Goal: Task Accomplishment & Management: Manage account settings

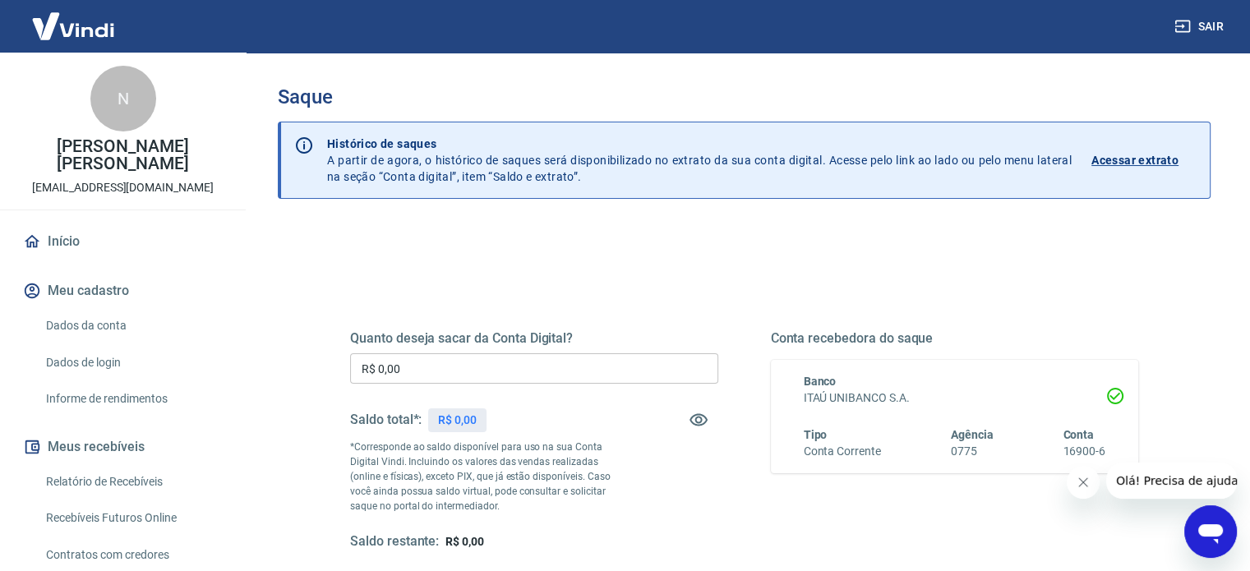
click at [1144, 163] on p "Acessar extrato" at bounding box center [1135, 160] width 87 height 16
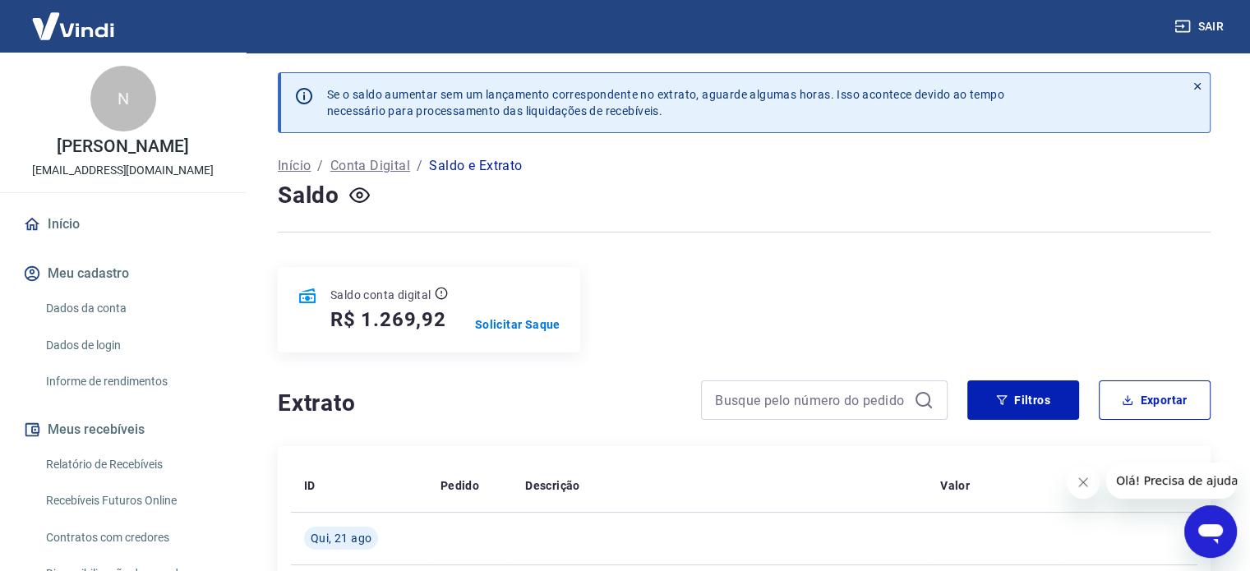
click at [385, 167] on p "Conta Digital" at bounding box center [370, 166] width 80 height 20
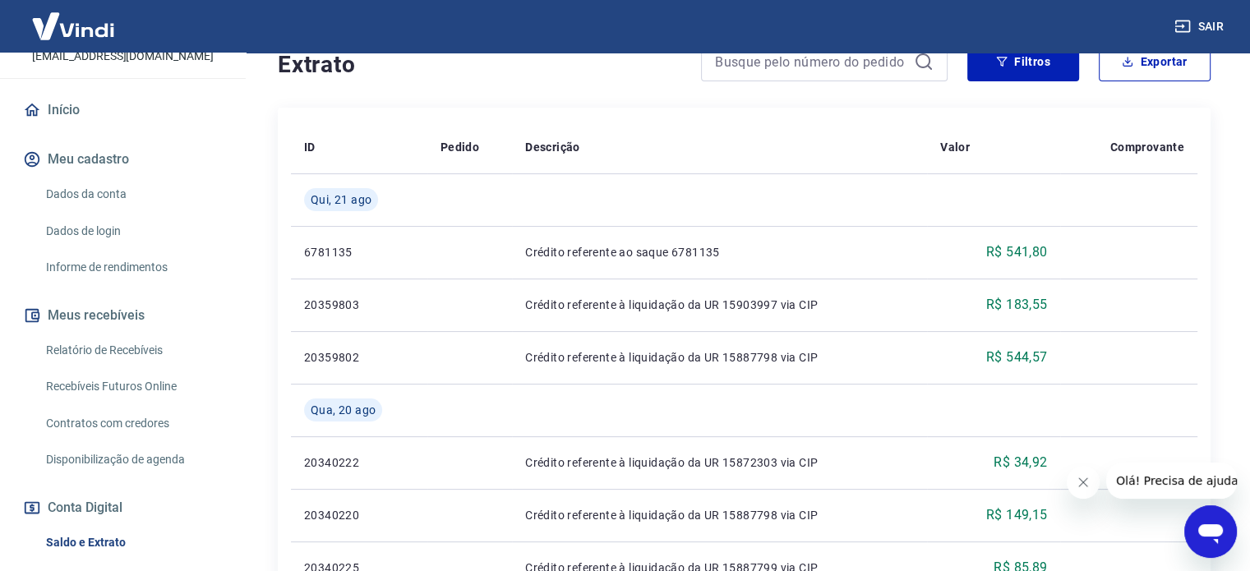
scroll to position [286, 0]
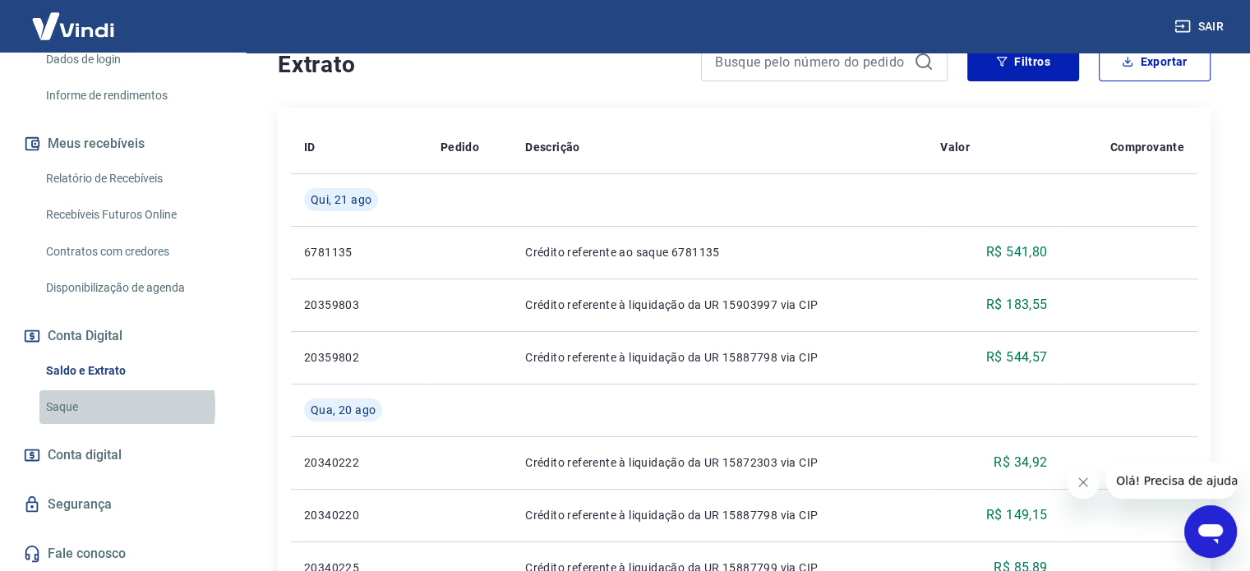
click at [69, 407] on link "Saque" at bounding box center [132, 407] width 187 height 34
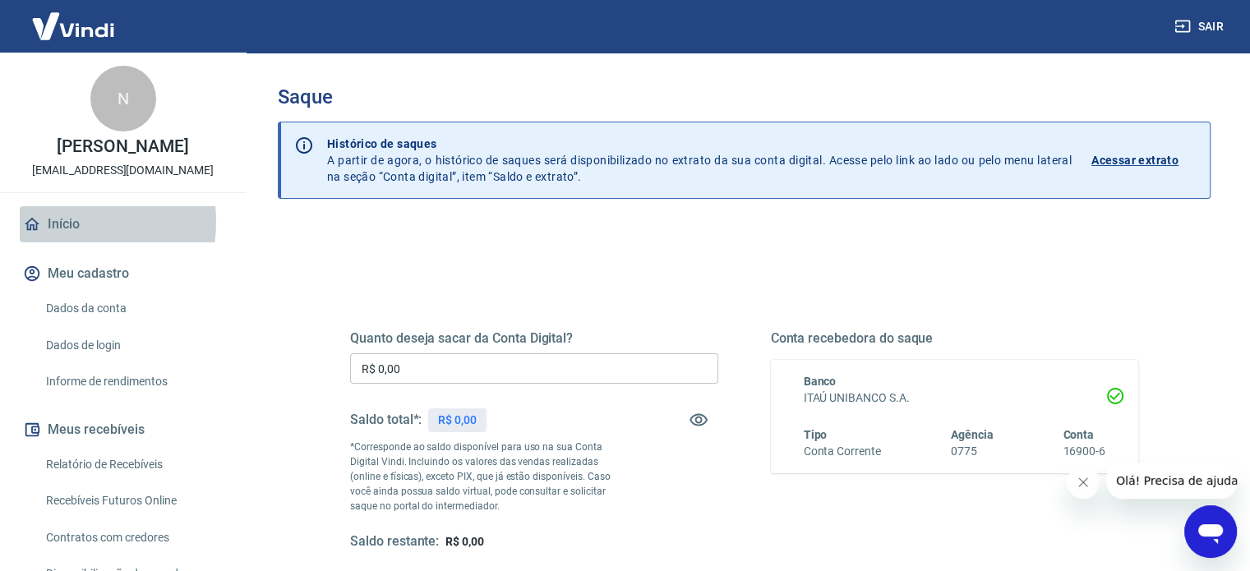
click at [61, 222] on link "Início" at bounding box center [123, 224] width 206 height 36
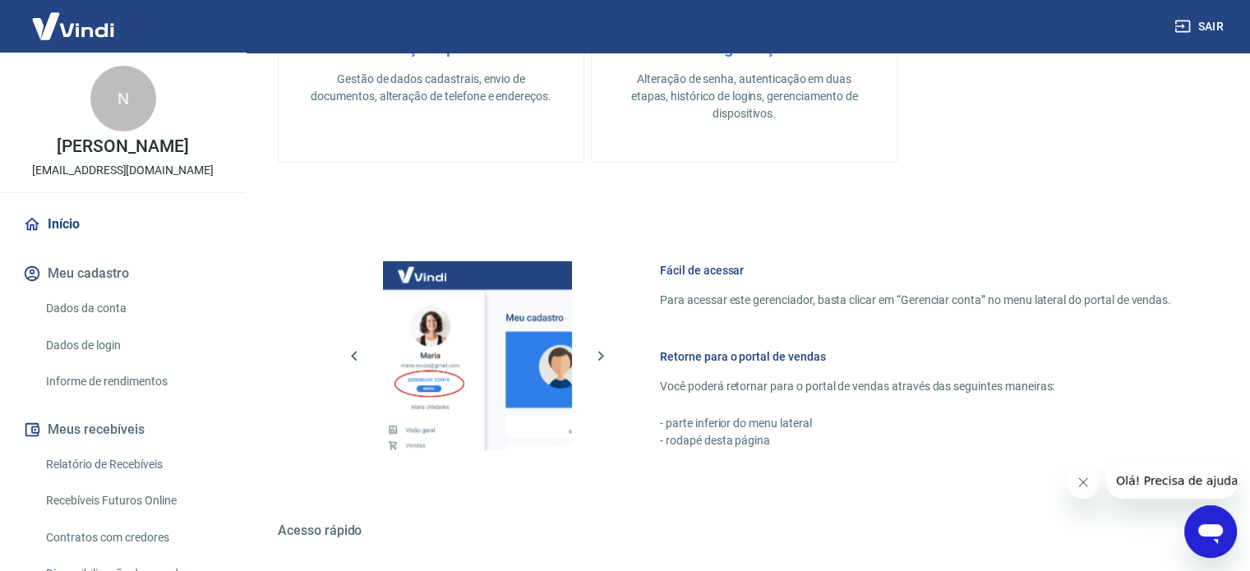
scroll to position [726, 0]
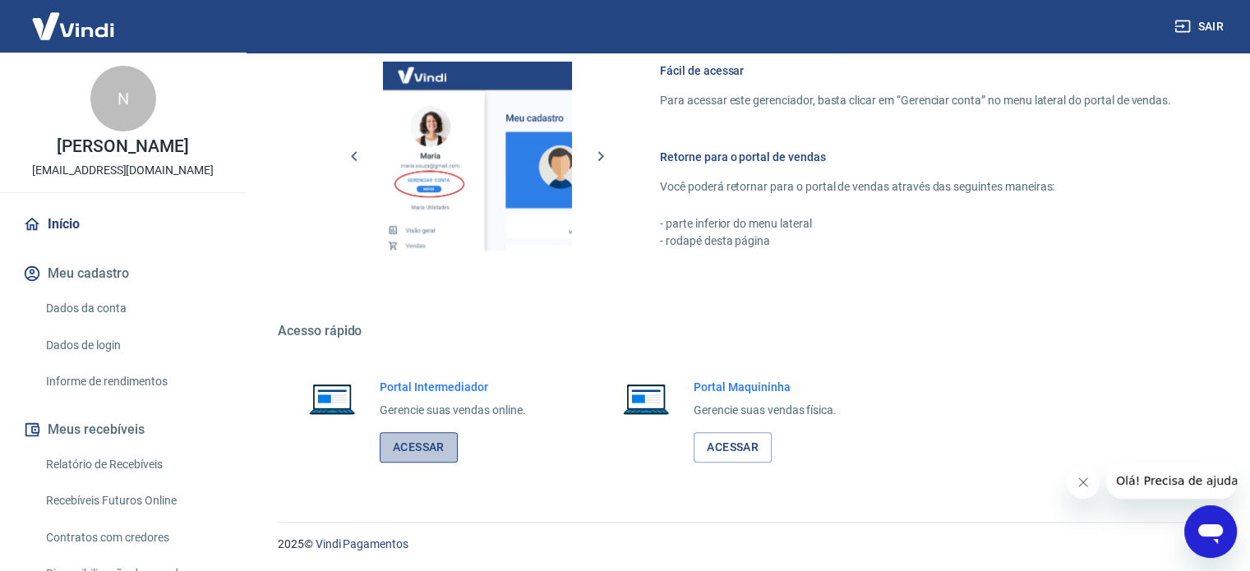
click at [414, 452] on link "Acessar" at bounding box center [419, 447] width 78 height 30
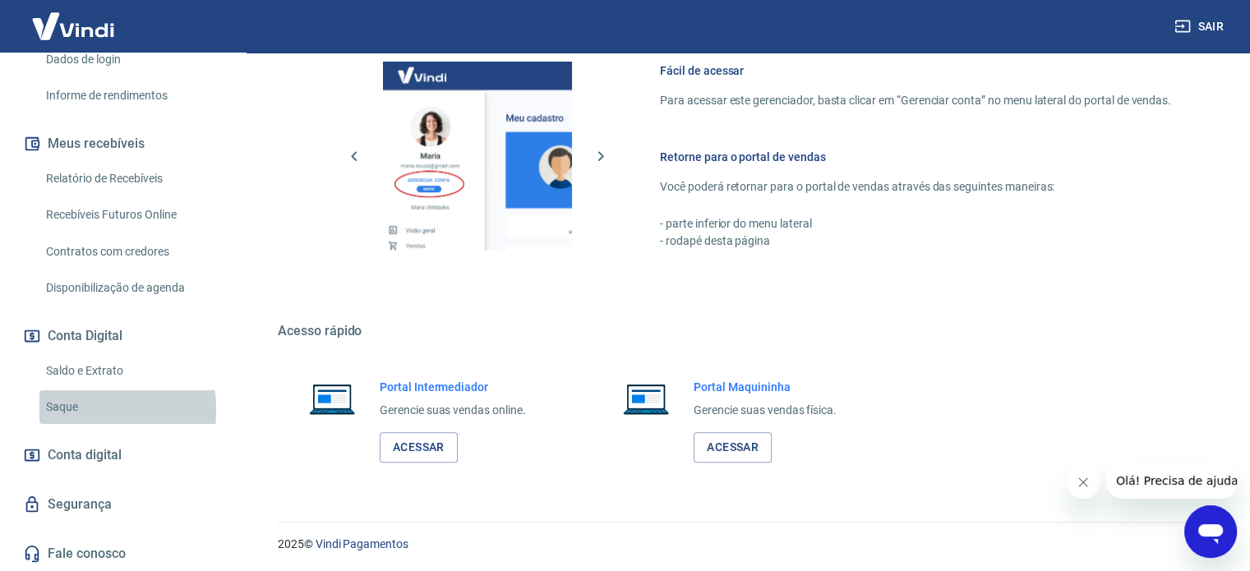
click at [62, 410] on link "Saque" at bounding box center [132, 407] width 187 height 34
